Goal: Information Seeking & Learning: Understand process/instructions

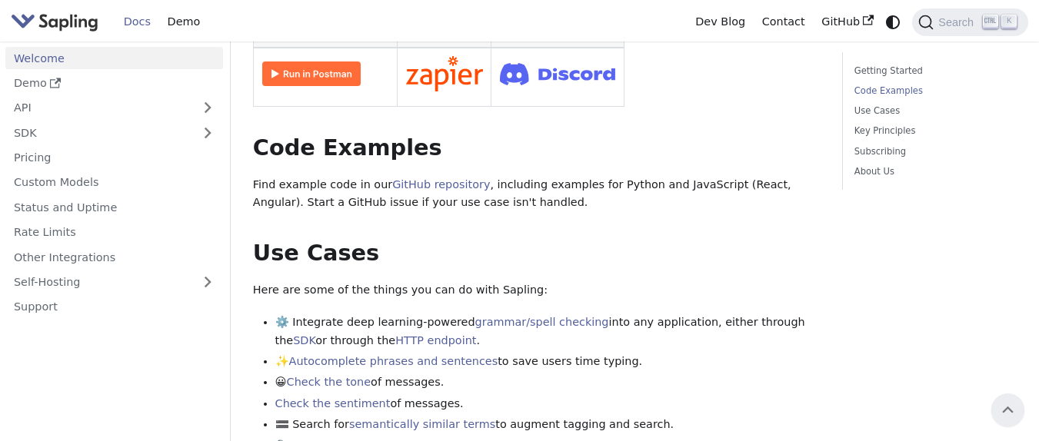
scroll to position [92, 0]
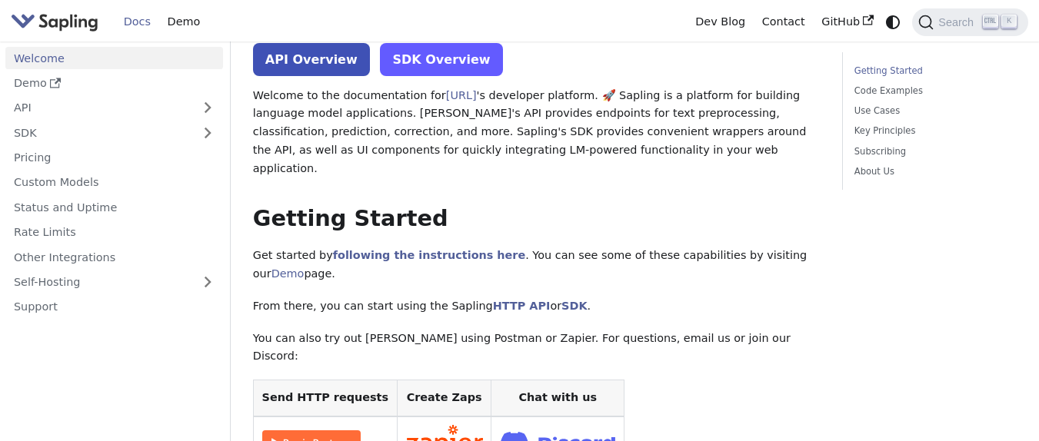
click at [421, 61] on link "SDK Overview" at bounding box center [441, 59] width 122 height 33
click at [723, 149] on p "Welcome to the documentation for [URL] 's developer platform. 🚀 Sapling is a pl…" at bounding box center [537, 133] width 568 height 92
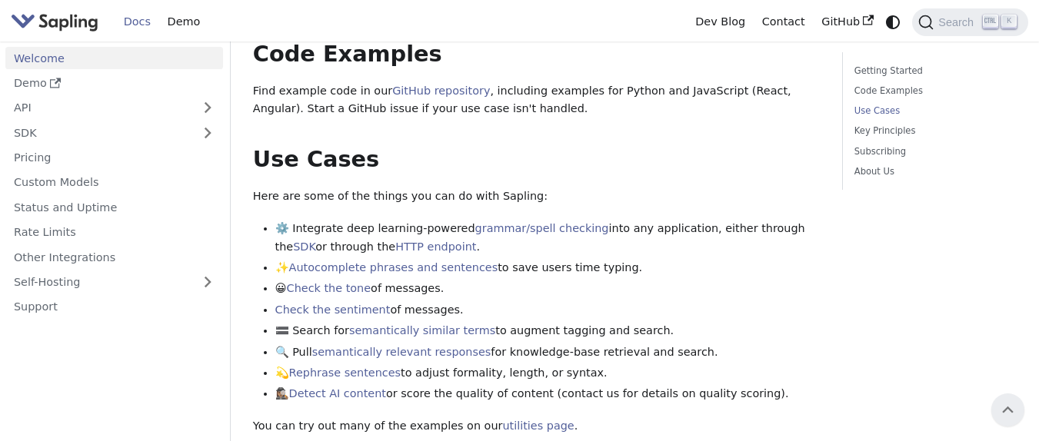
scroll to position [554, 0]
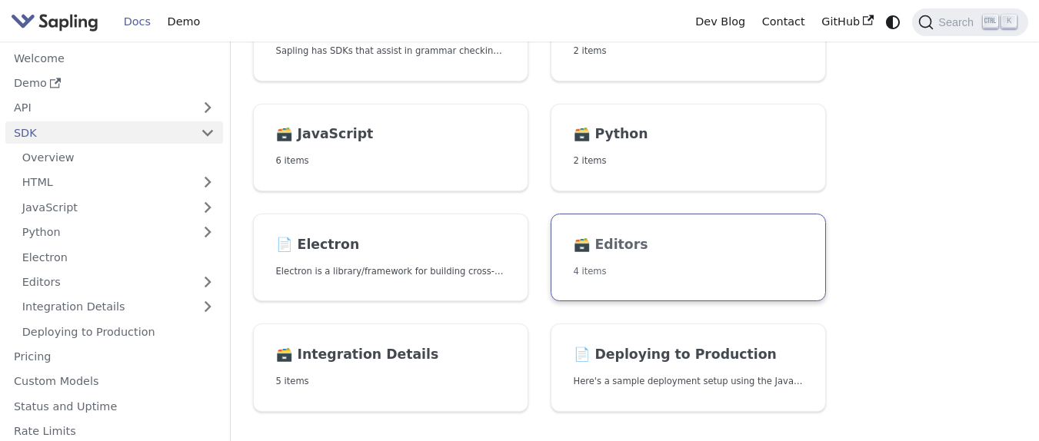
scroll to position [185, 0]
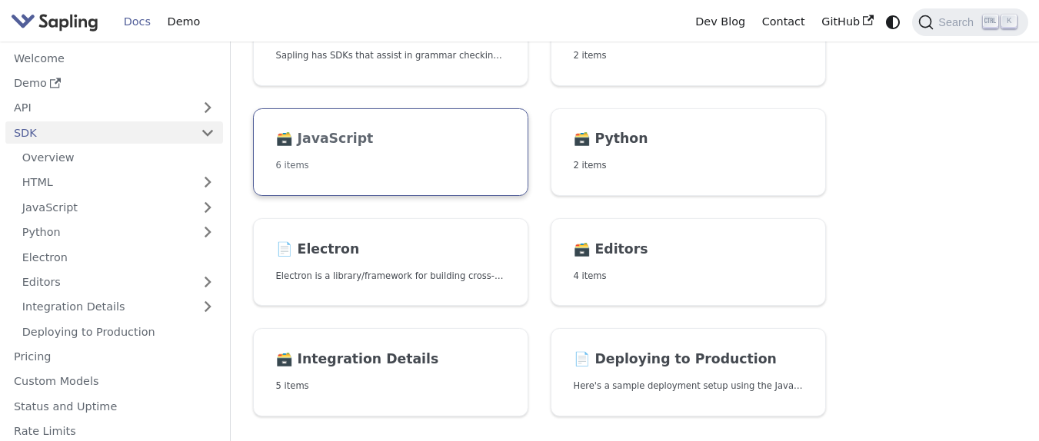
click at [425, 166] on p "6 items" at bounding box center [391, 165] width 230 height 15
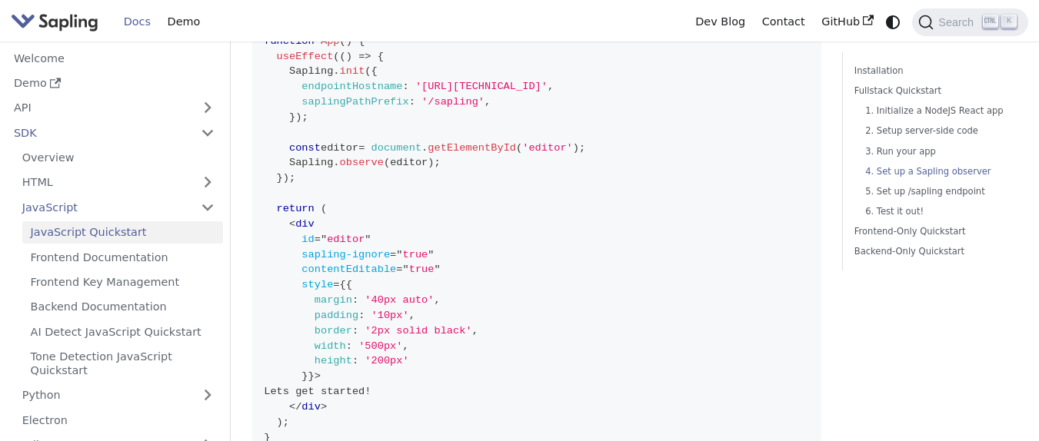
scroll to position [1661, 0]
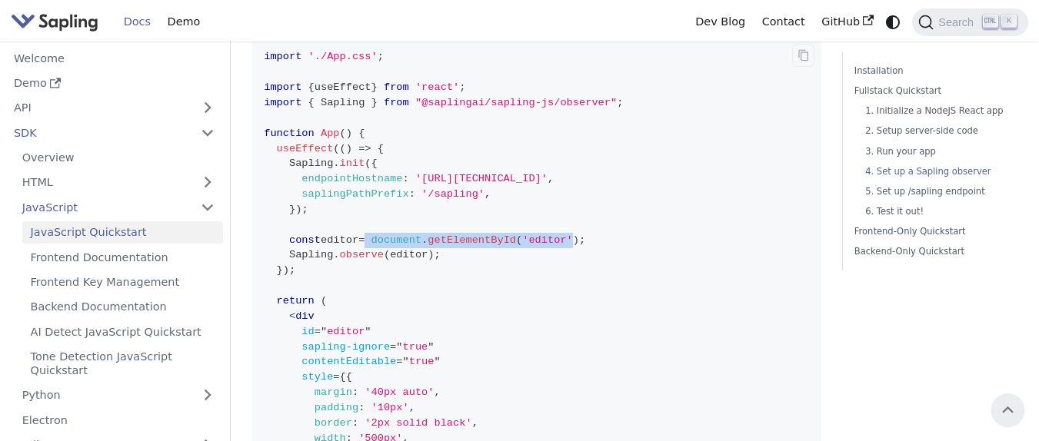
drag, startPoint x: 376, startPoint y: 230, endPoint x: 584, endPoint y: 232, distance: 207.7
click at [584, 235] on span "const editor = document . getElementById ( 'editor' ) ;" at bounding box center [424, 241] width 321 height 12
click at [573, 235] on span "'editor'" at bounding box center [547, 241] width 51 height 12
click at [455, 188] on span "'/sapling'" at bounding box center [452, 194] width 63 height 12
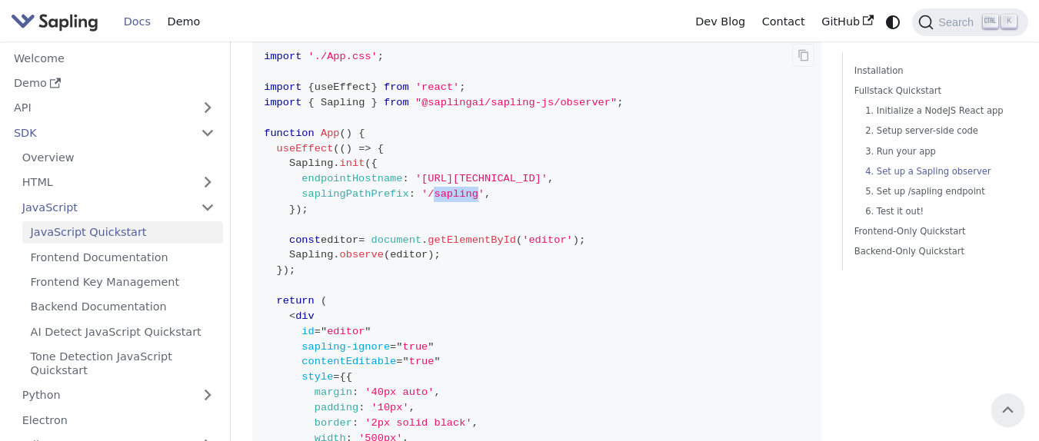
click at [455, 188] on span "'/sapling'" at bounding box center [452, 194] width 63 height 12
drag, startPoint x: 535, startPoint y: 165, endPoint x: 468, endPoint y: 165, distance: 66.9
click at [468, 173] on span "'http://127.0.0.1:5000'" at bounding box center [481, 179] width 132 height 12
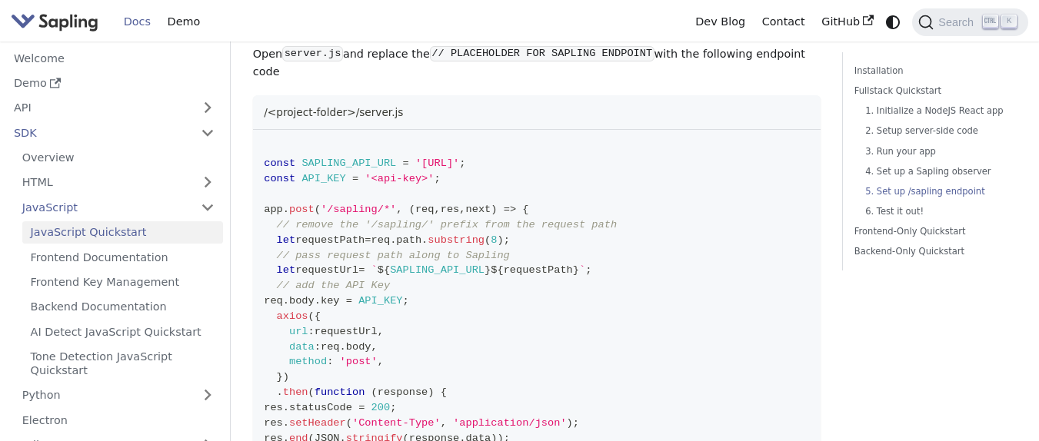
scroll to position [2307, 0]
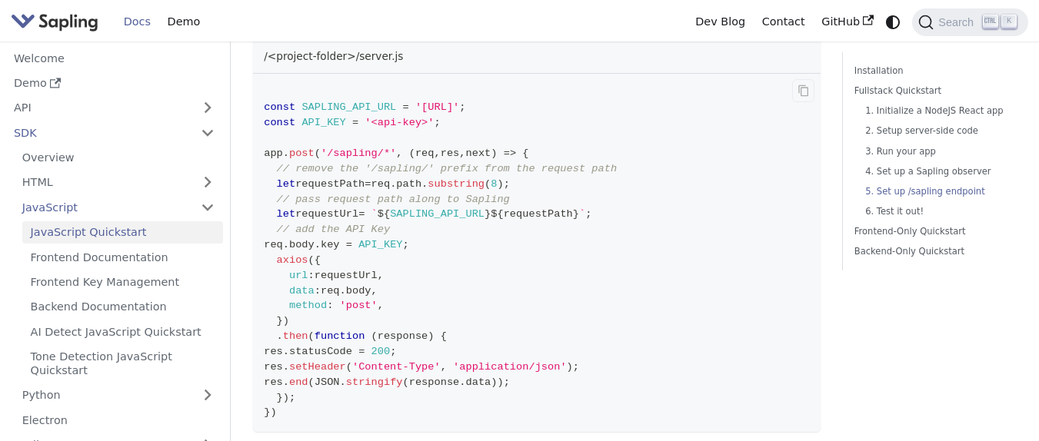
click at [504, 214] on code "const SAPLING_API_URL = 'https://api.sapling.ai' ; const API_KEY = '<api-key>' …" at bounding box center [537, 253] width 568 height 358
click at [393, 239] on span "API_KEY" at bounding box center [380, 245] width 44 height 12
click at [467, 208] on span "SAPLING_API_URL" at bounding box center [437, 214] width 95 height 12
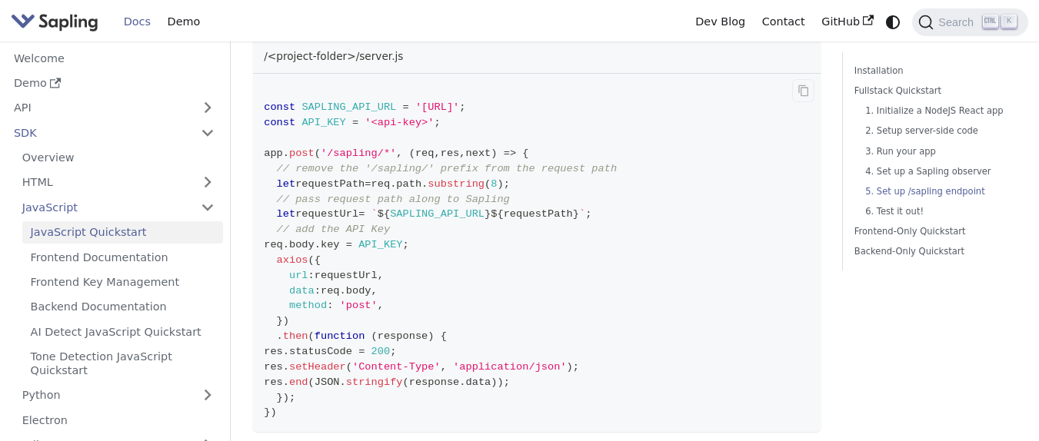
click at [566, 208] on span "requestPath" at bounding box center [538, 214] width 69 height 12
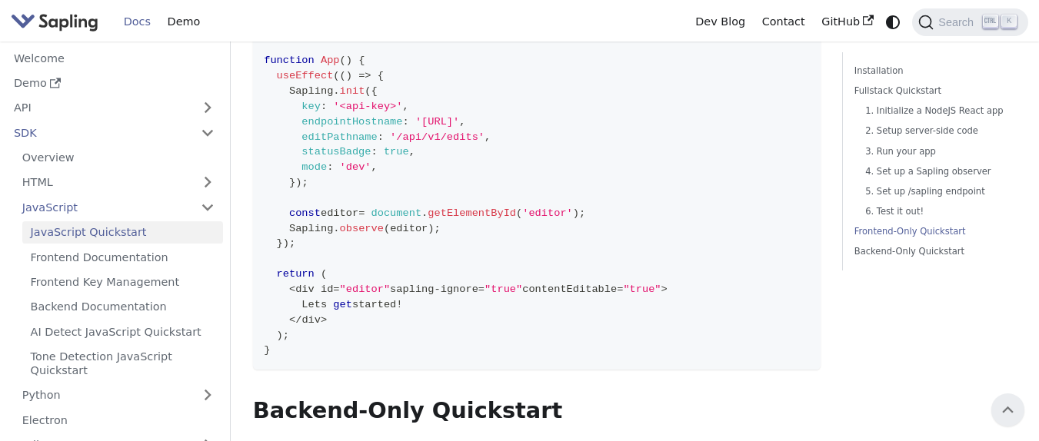
scroll to position [3230, 0]
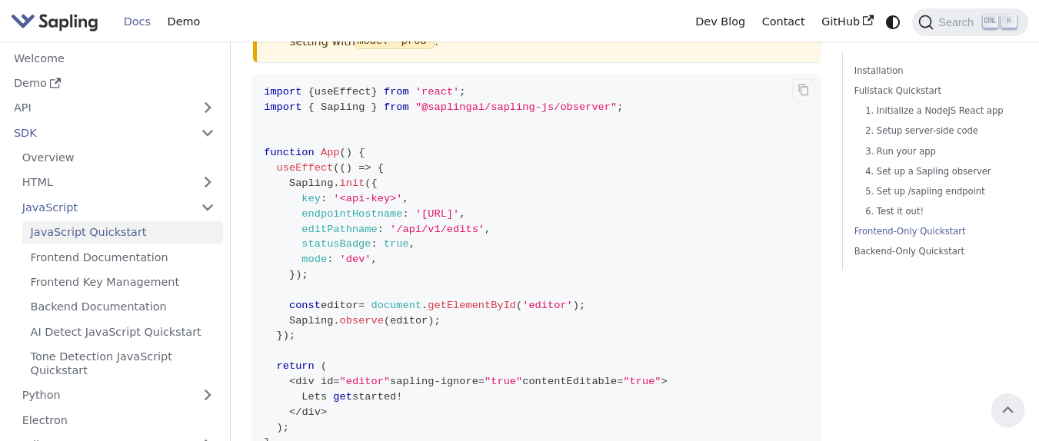
click at [418, 214] on code "import { useEffect } from 'react' ; import { Sapling } from "@saplingai/sapling…" at bounding box center [537, 268] width 568 height 388
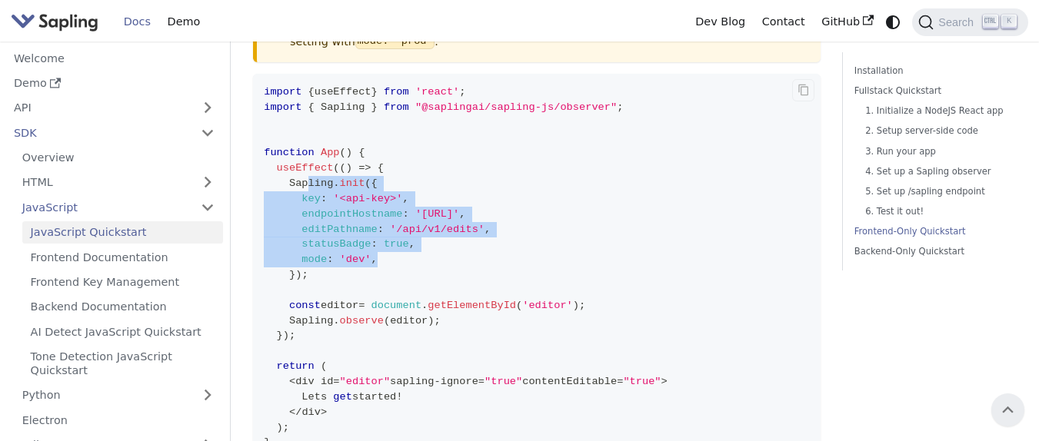
drag, startPoint x: 427, startPoint y: 218, endPoint x: 311, endPoint y: 143, distance: 138.4
click at [311, 143] on code "import { useEffect } from 'react' ; import { Sapling } from "@saplingai/sapling…" at bounding box center [537, 268] width 568 height 388
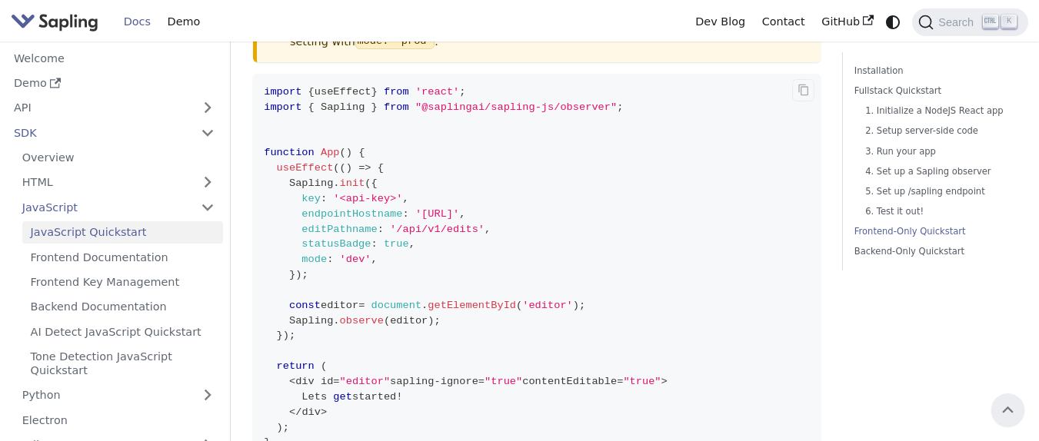
click at [370, 162] on span "=>" at bounding box center [364, 168] width 12 height 12
click at [298, 178] on span "Sapling" at bounding box center [311, 184] width 44 height 12
click at [368, 178] on span "(" at bounding box center [368, 184] width 6 height 12
click at [425, 135] on code "import { useEffect } from 'react' ; import { Sapling } from "@saplingai/sapling…" at bounding box center [537, 268] width 568 height 388
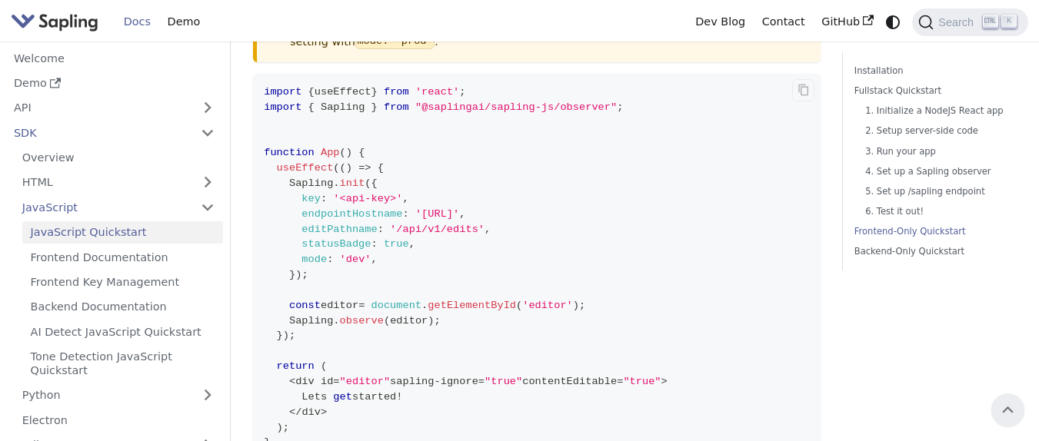
click at [371, 193] on span "'<api-key>'" at bounding box center [367, 199] width 69 height 12
click at [441, 148] on code "import { useEffect } from 'react' ; import { Sapling } from "@saplingai/sapling…" at bounding box center [537, 268] width 568 height 388
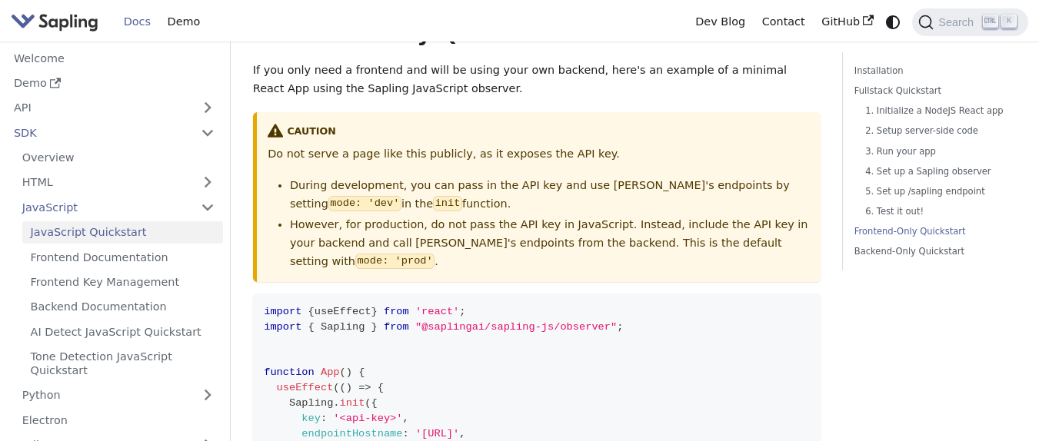
scroll to position [3046, 0]
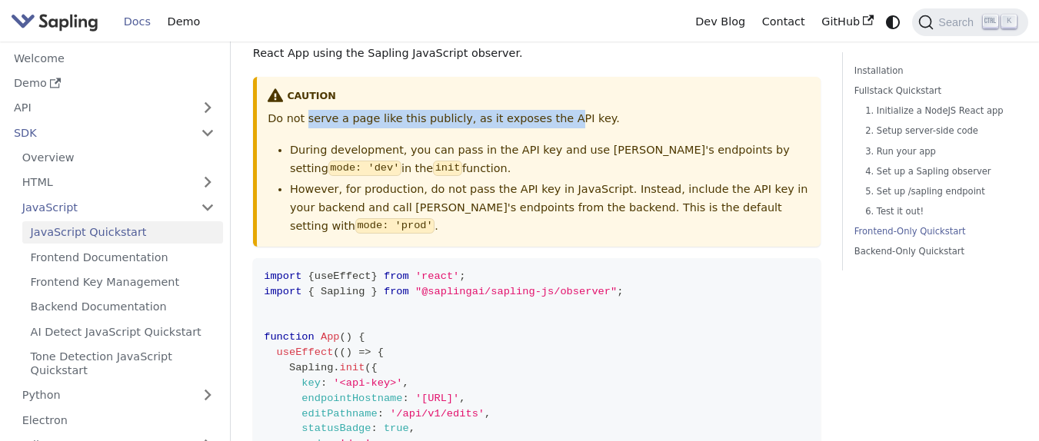
drag, startPoint x: 352, startPoint y: 90, endPoint x: 551, endPoint y: 89, distance: 198.4
click at [551, 110] on p "Do not serve a page like this publicly, as it exposes the API key." at bounding box center [538, 119] width 541 height 18
drag, startPoint x: 473, startPoint y: 91, endPoint x: 551, endPoint y: 88, distance: 78.5
click at [545, 110] on p "Do not serve a page like this publicly, as it exposes the API key." at bounding box center [538, 119] width 541 height 18
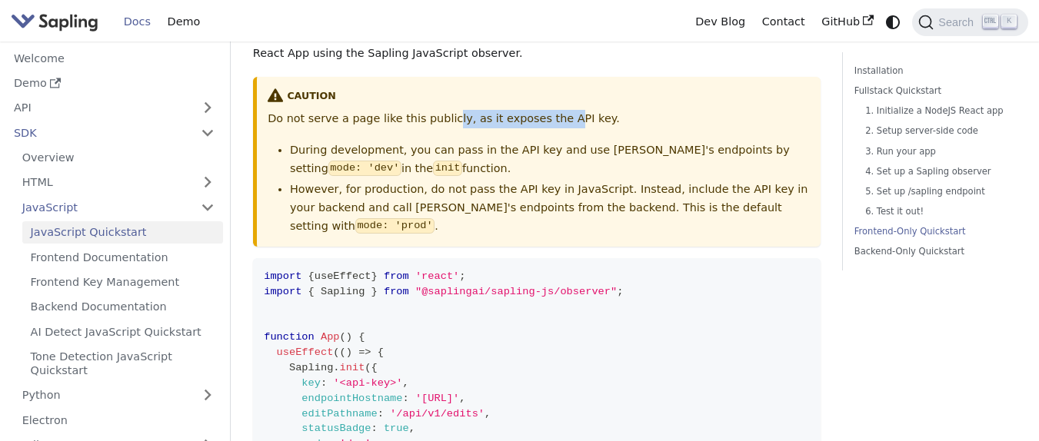
click at [551, 110] on p "Do not serve a page like this publicly, as it exposes the API key." at bounding box center [538, 119] width 541 height 18
drag, startPoint x: 561, startPoint y: 88, endPoint x: 282, endPoint y: 88, distance: 279.2
click at [282, 110] on p "Do not serve a page like this publicly, as it exposes the API key." at bounding box center [538, 119] width 541 height 18
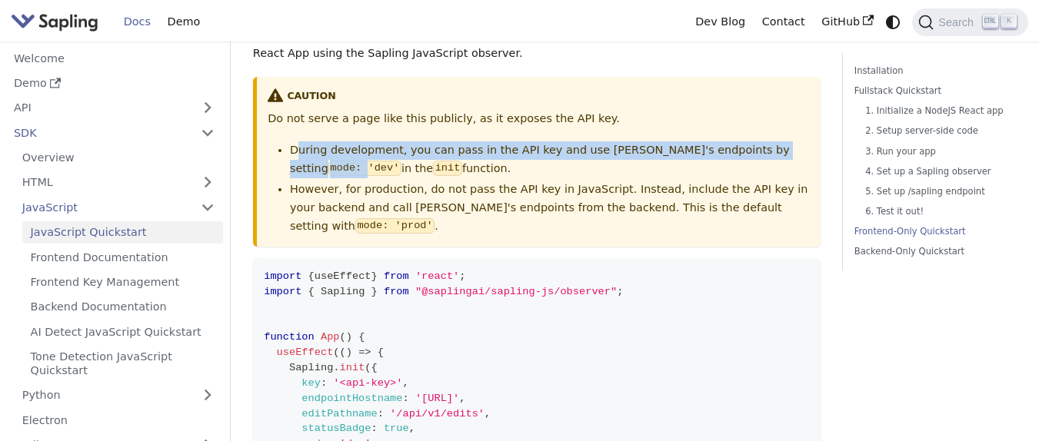
drag, startPoint x: 296, startPoint y: 118, endPoint x: 768, endPoint y: 119, distance: 471.5
click at [768, 142] on li "During development, you can pass in the API key and use Sapling's endpoints by …" at bounding box center [549, 160] width 519 height 37
click at [401, 161] on code "mode: 'dev'" at bounding box center [364, 168] width 73 height 15
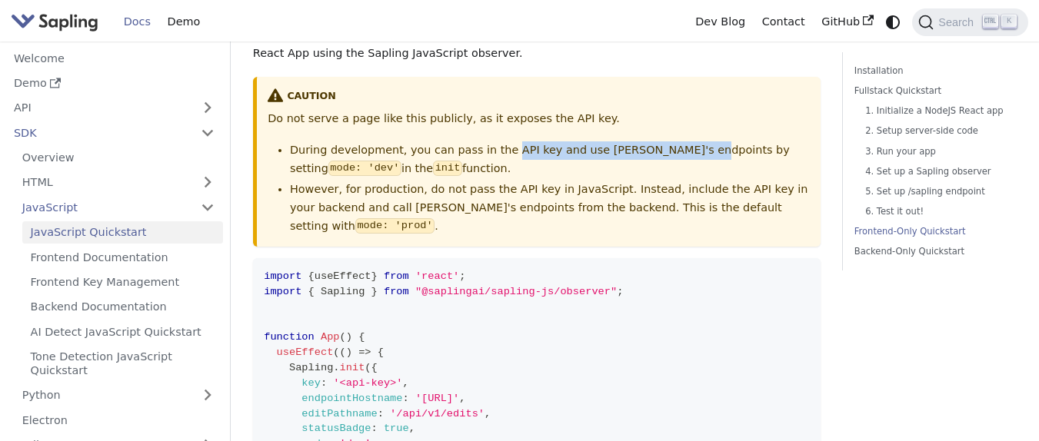
drag, startPoint x: 495, startPoint y: 118, endPoint x: 671, endPoint y: 118, distance: 175.4
click at [671, 142] on li "During development, you can pass in the API key and use Sapling's endpoints by …" at bounding box center [549, 160] width 519 height 37
drag, startPoint x: 711, startPoint y: 118, endPoint x: 488, endPoint y: 123, distance: 222.3
click at [488, 142] on li "During development, you can pass in the API key and use Sapling's endpoints by …" at bounding box center [549, 160] width 519 height 37
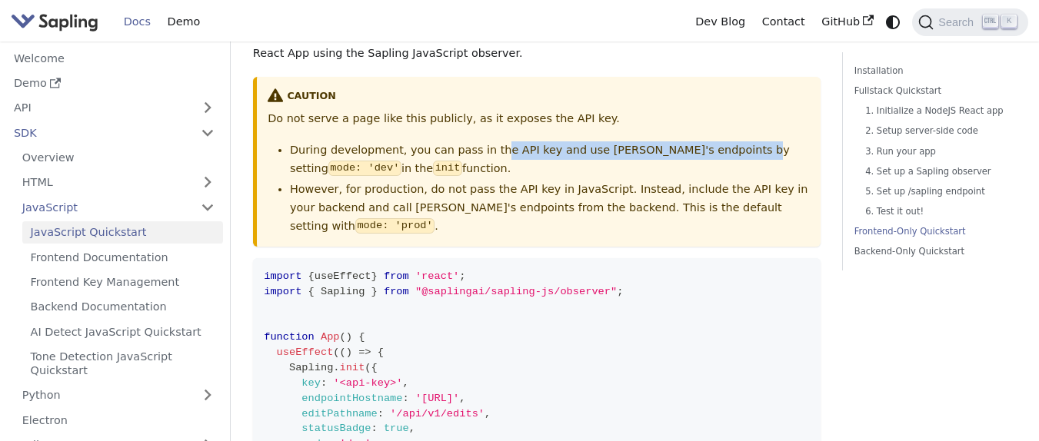
click at [487, 142] on li "During development, you can pass in the API key and use Sapling's endpoints by …" at bounding box center [549, 160] width 519 height 37
drag, startPoint x: 303, startPoint y: 143, endPoint x: 401, endPoint y: 143, distance: 98.4
click at [401, 143] on li "During development, you can pass in the API key and use Sapling's endpoints by …" at bounding box center [549, 160] width 519 height 37
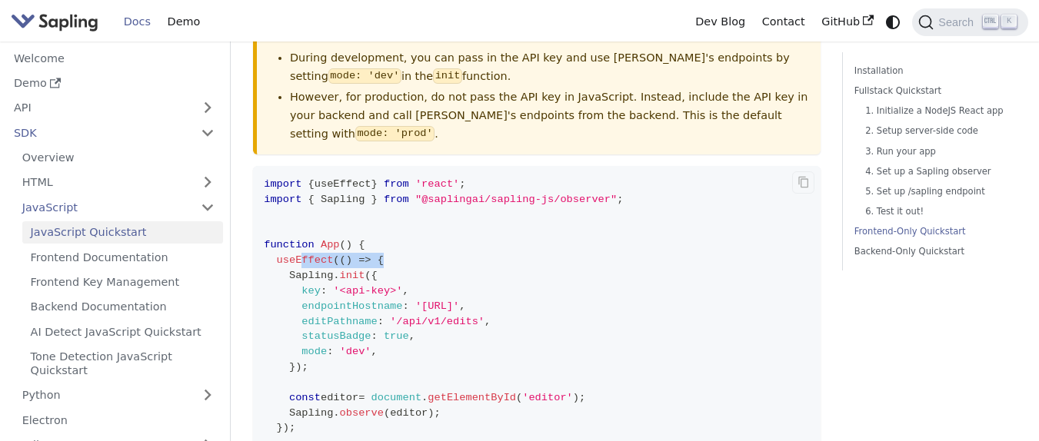
drag, startPoint x: 305, startPoint y: 218, endPoint x: 453, endPoint y: 209, distance: 148.7
click at [425, 218] on code "import { useEffect } from 'react' ; import { Sapling } from "@saplingai/sapling…" at bounding box center [537, 360] width 568 height 388
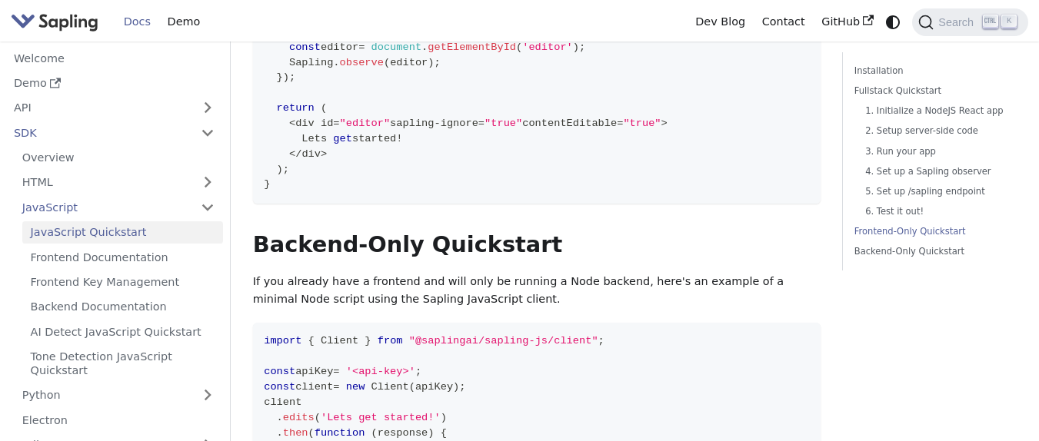
scroll to position [3507, 0]
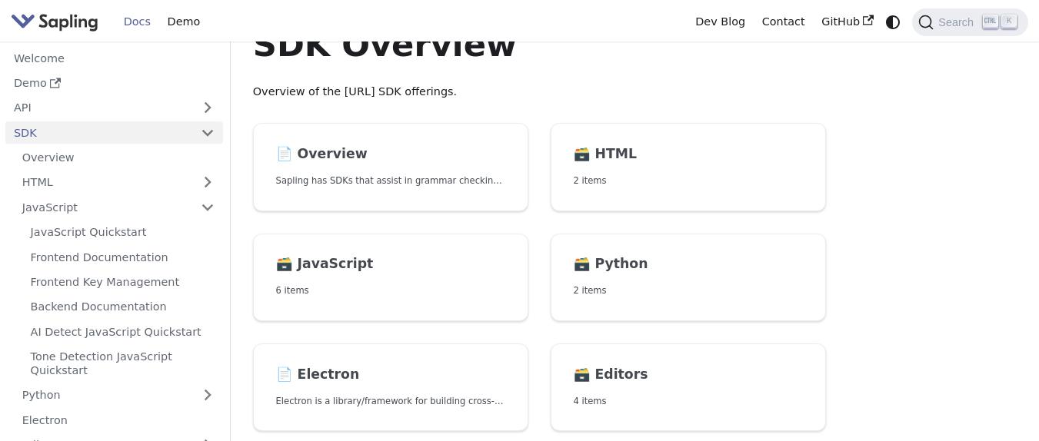
scroll to position [92, 0]
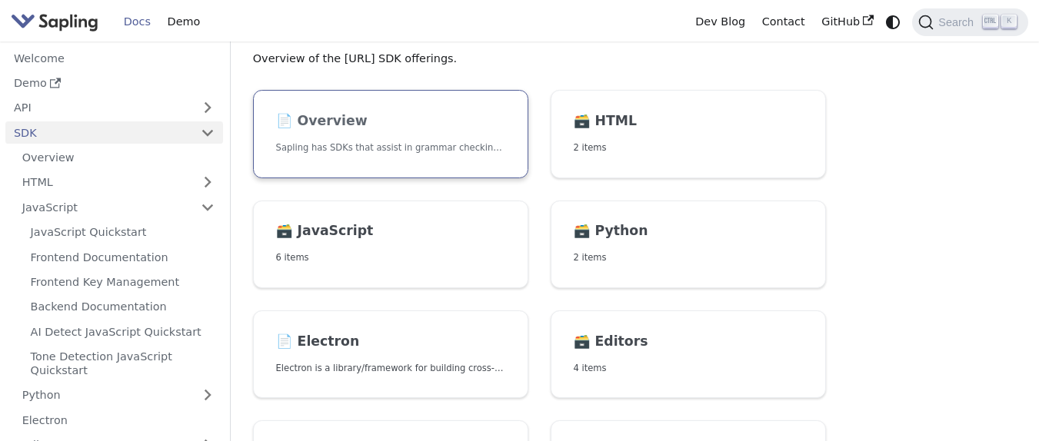
click at [418, 133] on link "📄️ Overview Sapling has SDKs that assist in grammar checking text for Python an…" at bounding box center [390, 134] width 275 height 88
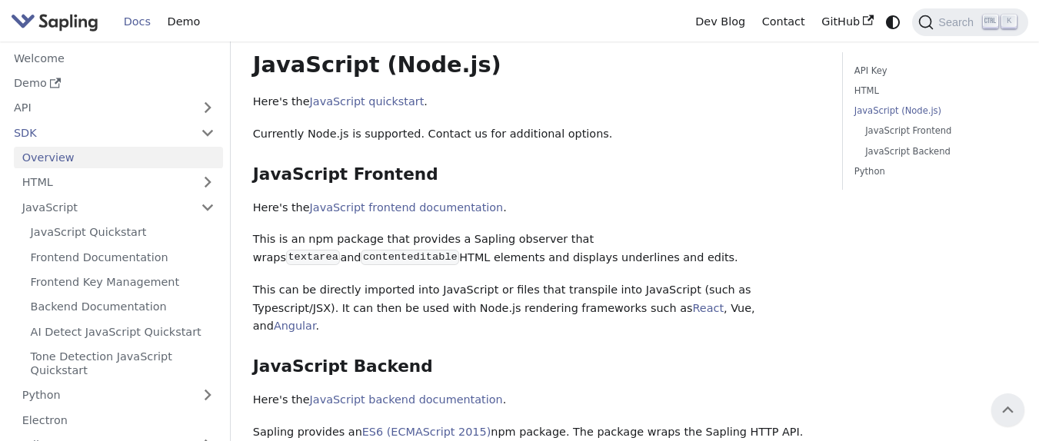
scroll to position [461, 0]
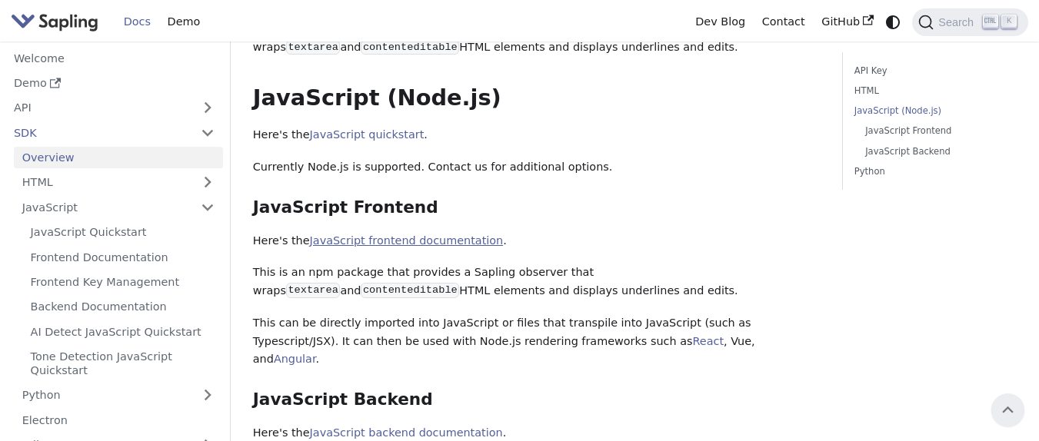
click at [437, 238] on link "JavaScript frontend documentation" at bounding box center [407, 241] width 194 height 12
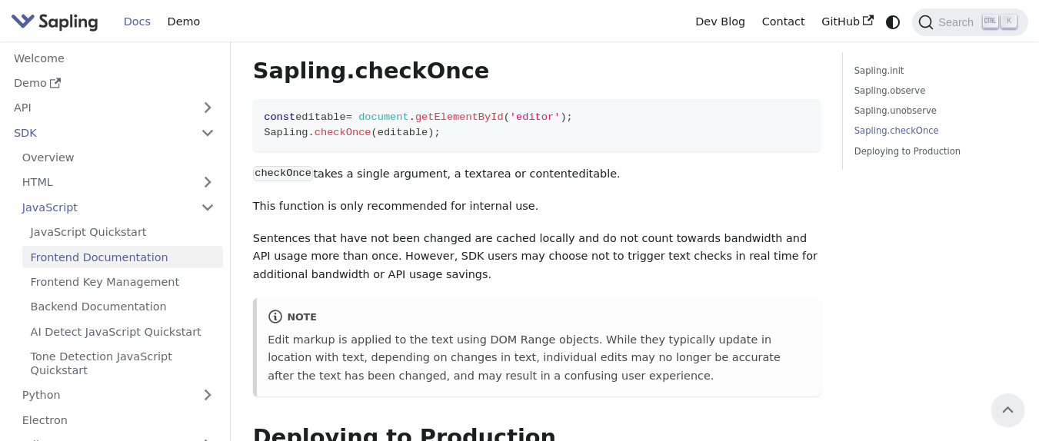
scroll to position [2618, 0]
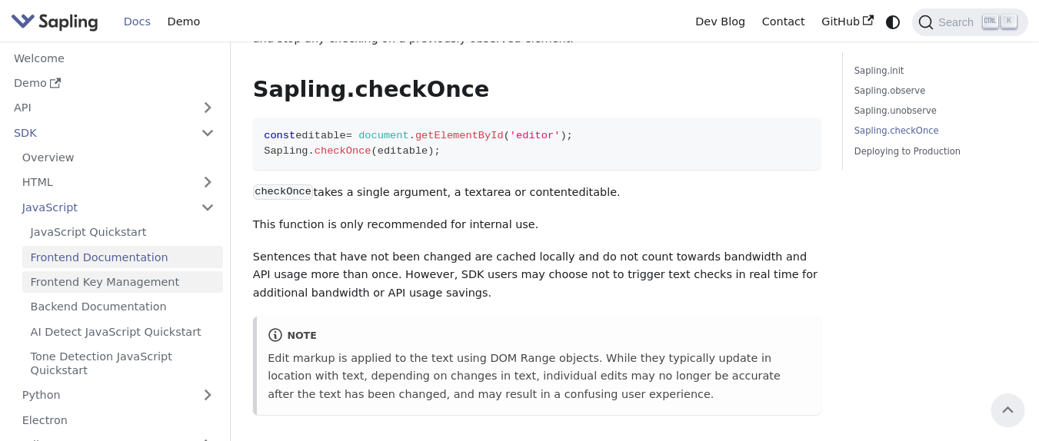
click at [145, 278] on link "Frontend Key Management" at bounding box center [122, 282] width 201 height 22
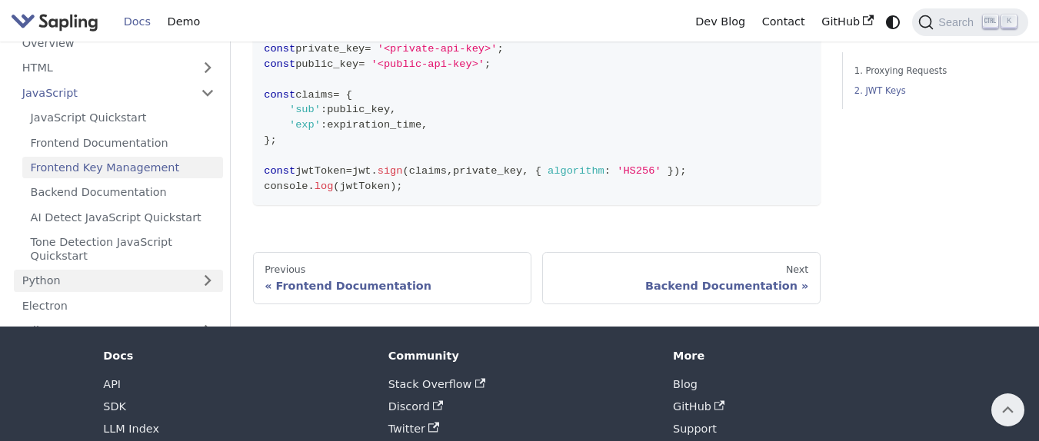
scroll to position [1489, 0]
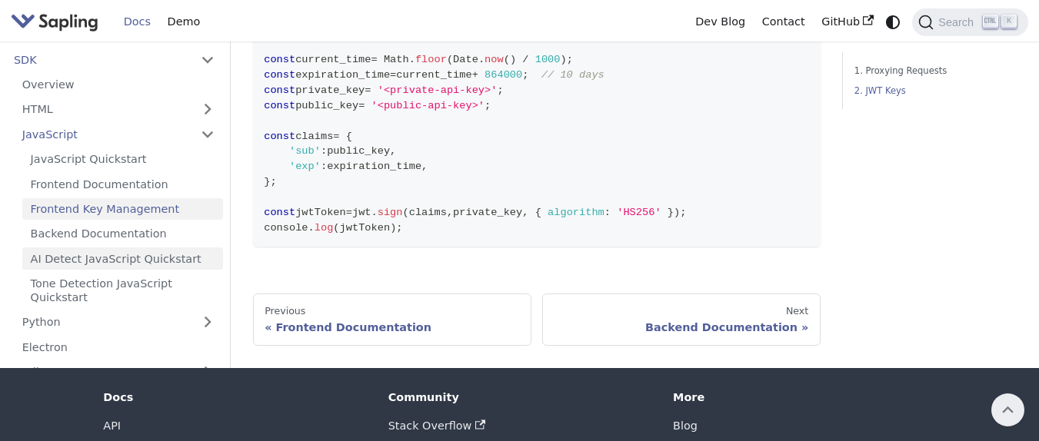
click at [165, 254] on link "AI Detect JavaScript Quickstart" at bounding box center [122, 259] width 201 height 22
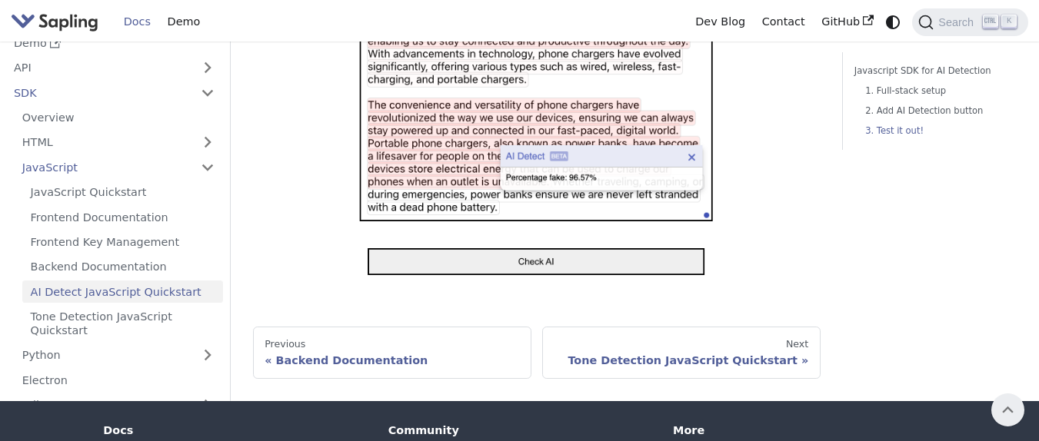
scroll to position [1527, 0]
